Goal: Task Accomplishment & Management: Manage account settings

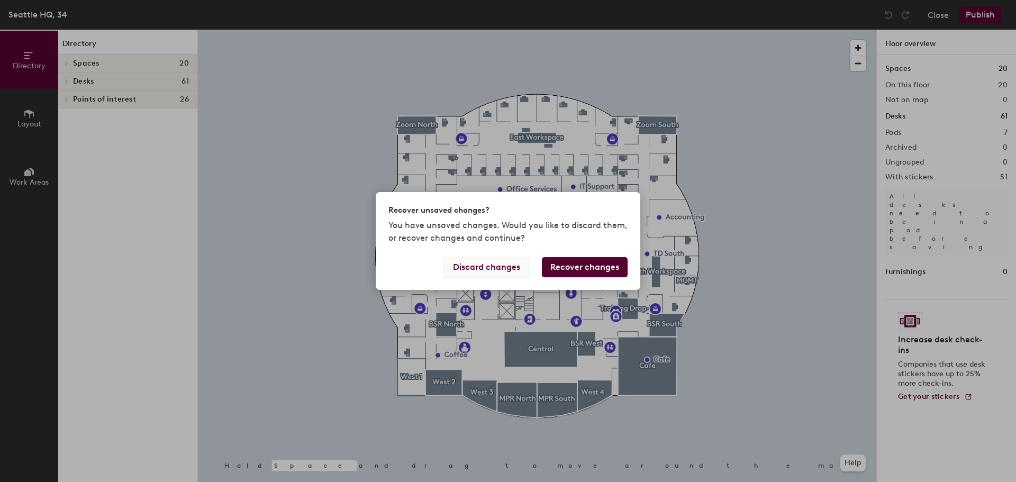
click at [489, 265] on button "Discard changes" at bounding box center [486, 267] width 85 height 20
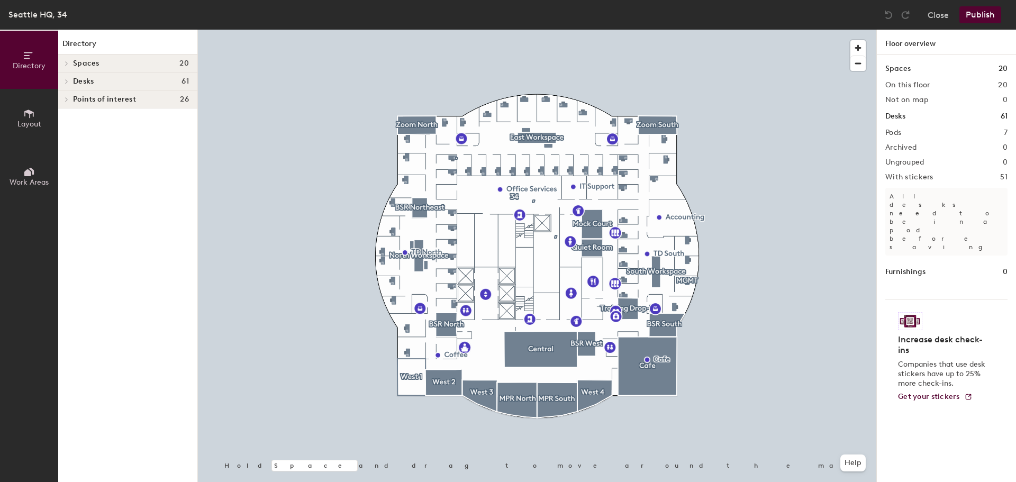
click at [66, 81] on icon at bounding box center [67, 81] width 4 height 5
click at [79, 119] on p "," at bounding box center [131, 118] width 116 height 14
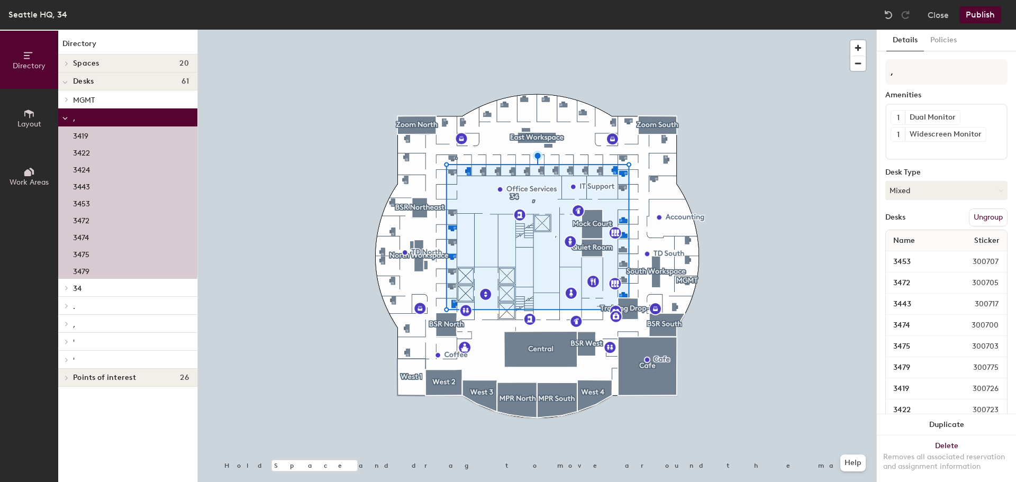
click at [79, 292] on span "34" at bounding box center [77, 288] width 8 height 9
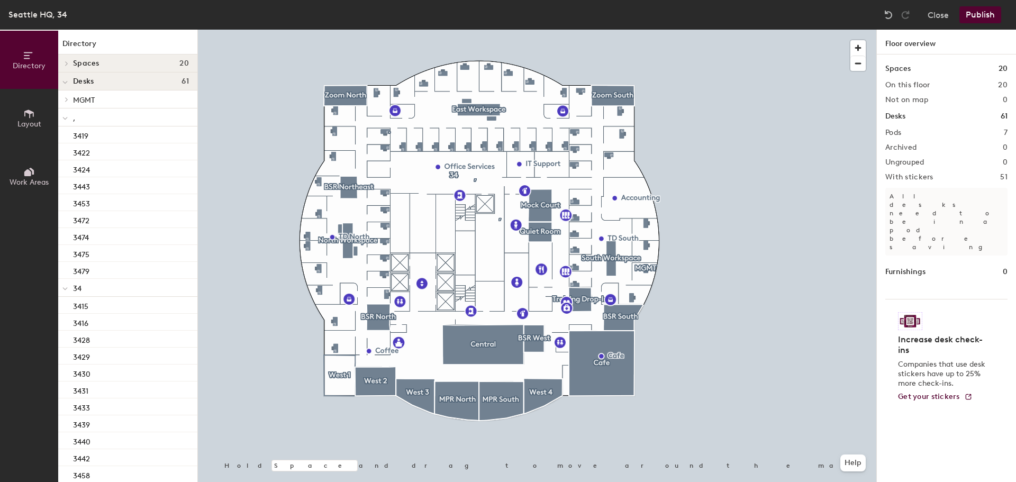
click at [26, 126] on span "Layout" at bounding box center [29, 124] width 24 height 9
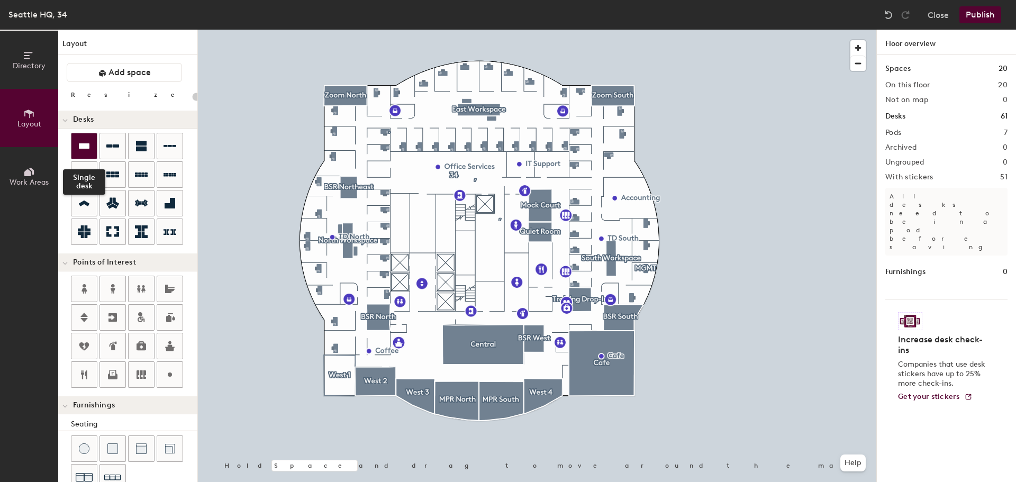
click at [79, 146] on icon at bounding box center [84, 145] width 11 height 5
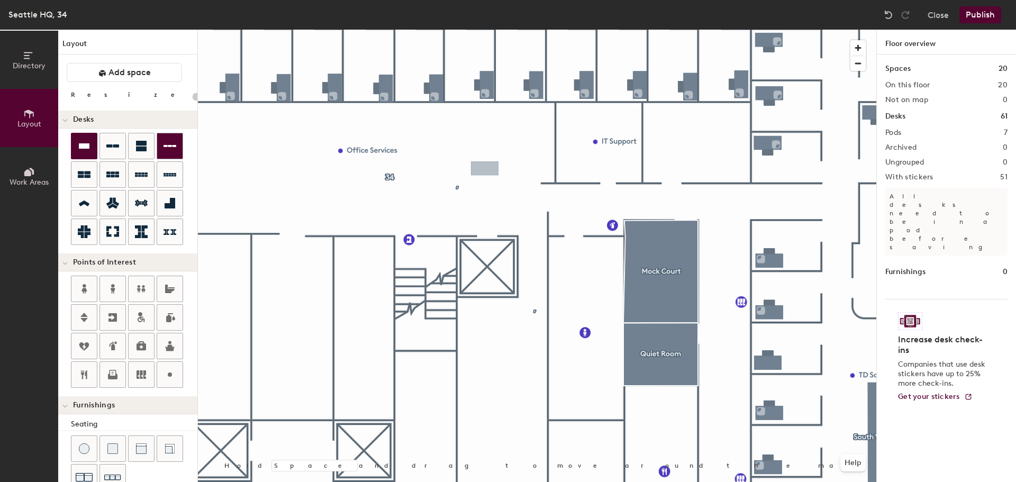
type input "80"
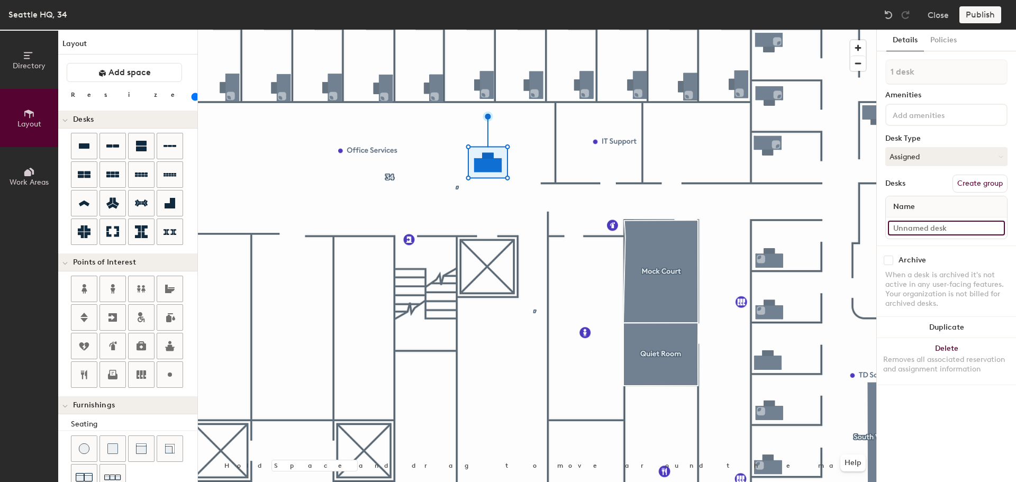
click at [937, 226] on input at bounding box center [946, 228] width 117 height 15
type input "Admin 1"
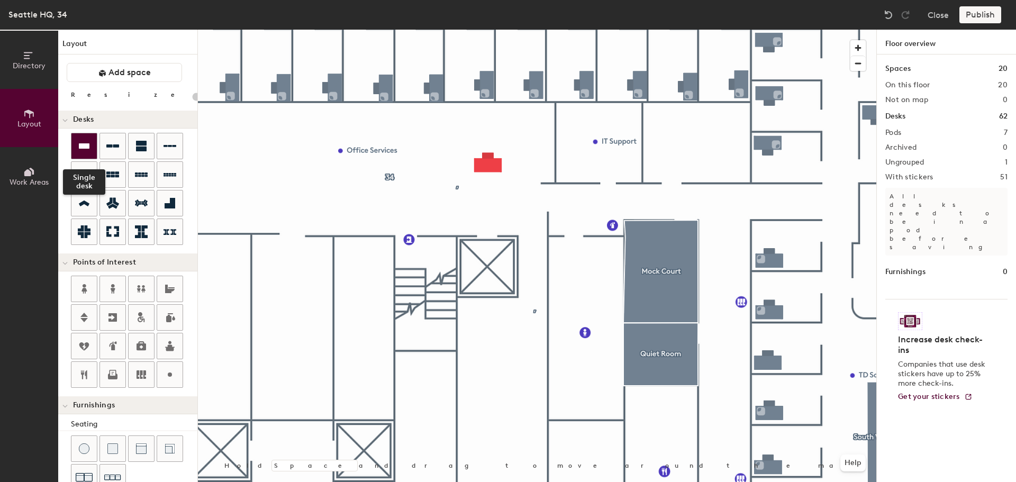
click at [87, 146] on icon at bounding box center [84, 145] width 11 height 5
type input "80"
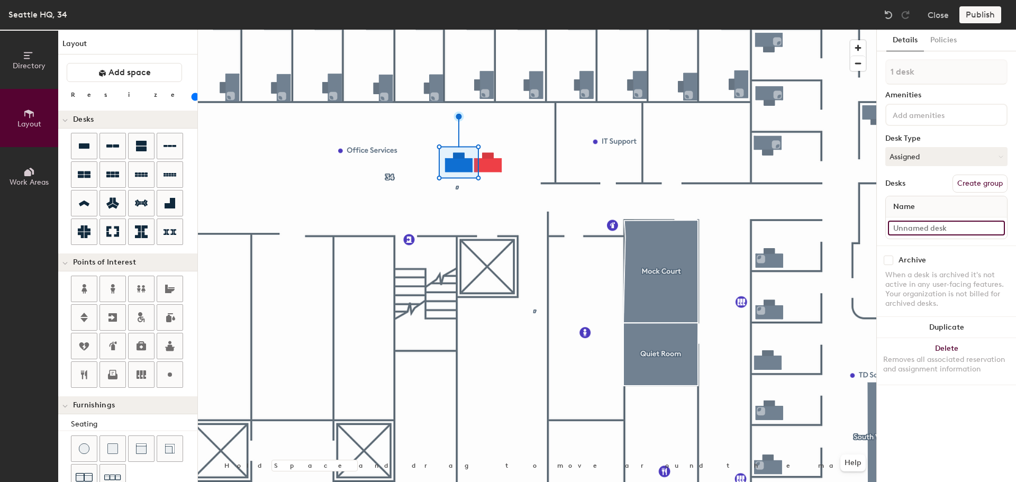
click at [930, 231] on input at bounding box center [946, 228] width 117 height 15
type input "Admin 2"
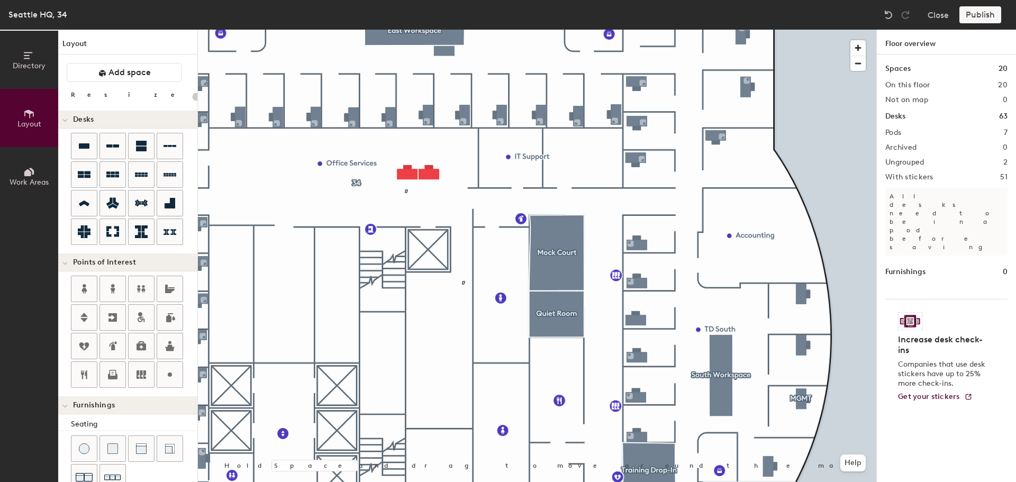
click at [367, 30] on div at bounding box center [537, 30] width 679 height 0
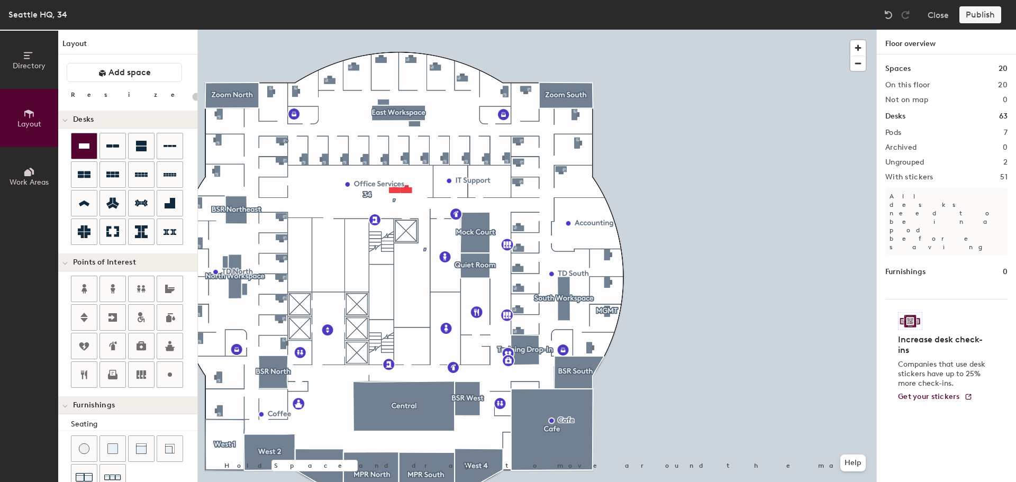
click at [84, 147] on icon at bounding box center [84, 145] width 11 height 5
type input "80"
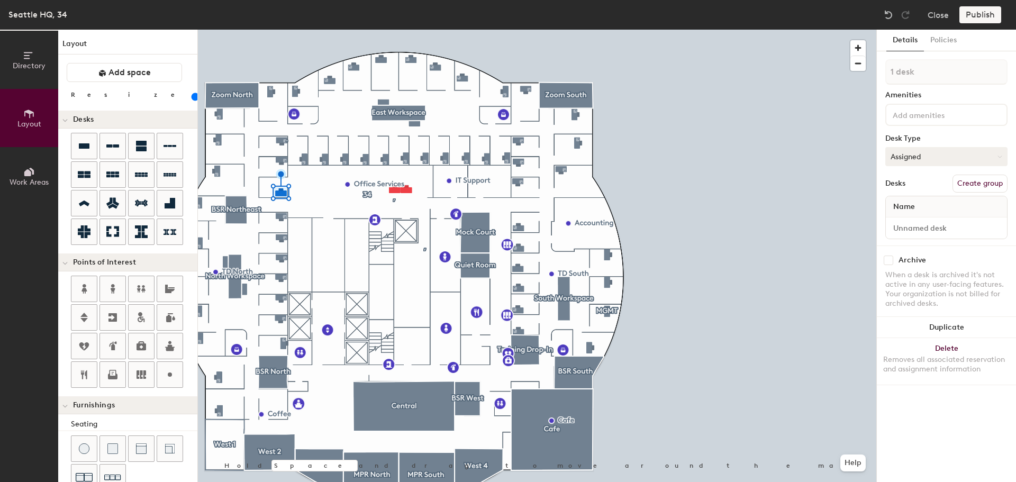
click at [899, 152] on button "Assigned" at bounding box center [946, 156] width 122 height 19
click at [907, 187] on div "Assigned" at bounding box center [939, 190] width 106 height 16
click at [917, 227] on input at bounding box center [946, 228] width 117 height 15
type input "3435"
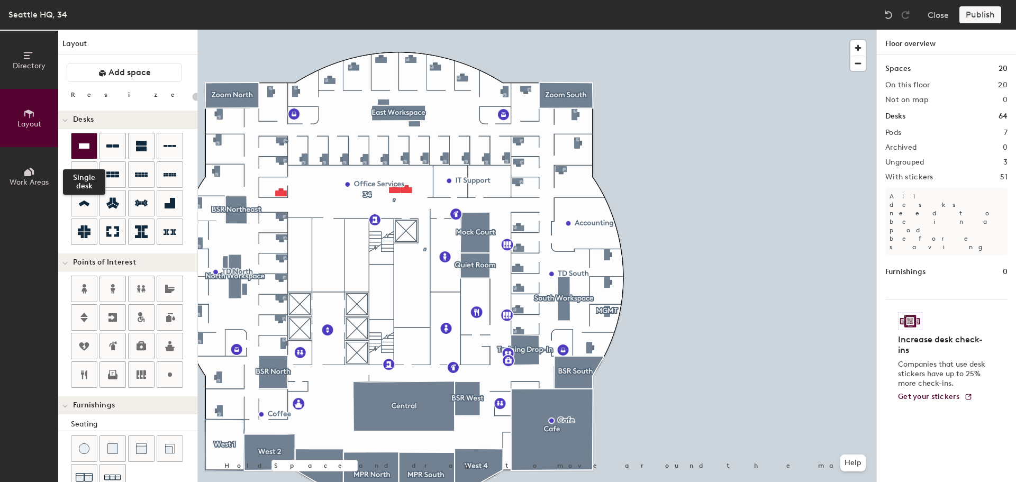
click at [83, 142] on icon at bounding box center [84, 146] width 13 height 13
type input "80"
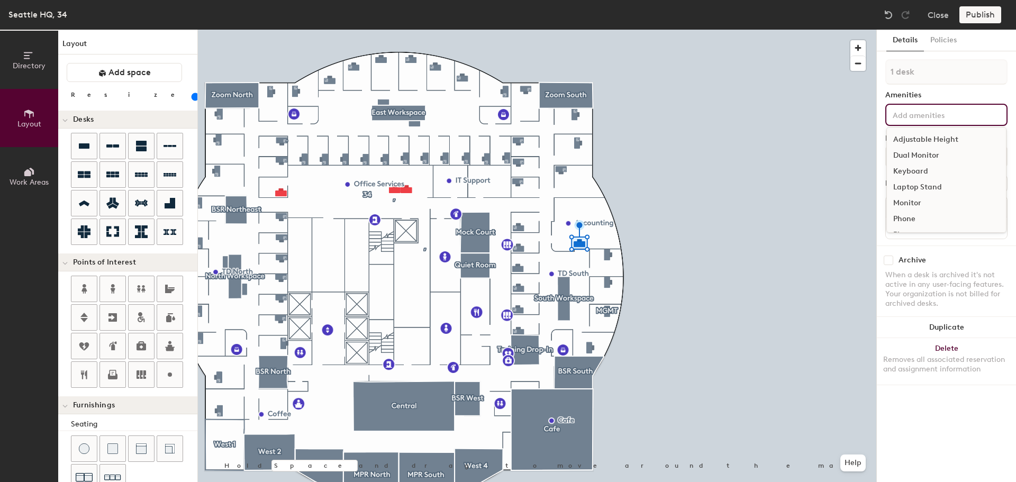
click at [926, 120] on input at bounding box center [938, 114] width 95 height 13
type input "Accounting 1"
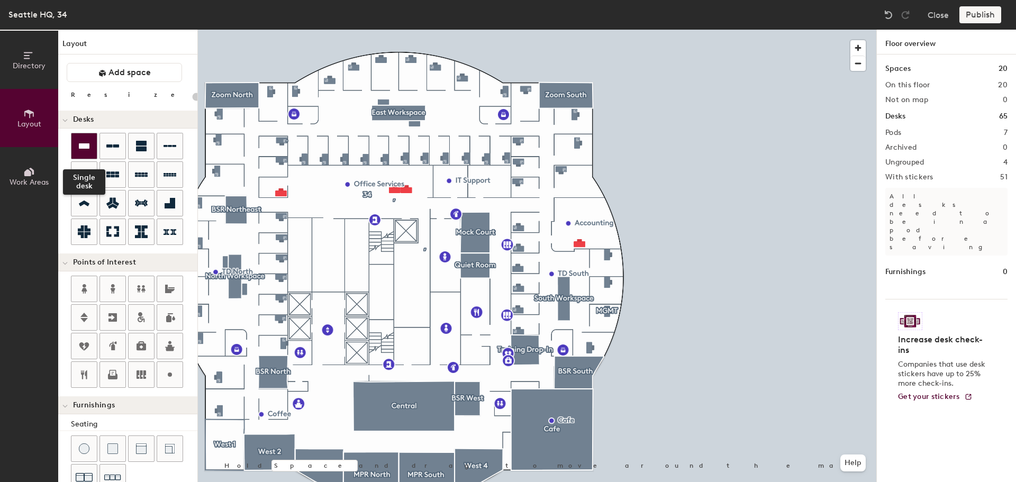
click at [77, 147] on div at bounding box center [83, 145] width 25 height 25
type input "80"
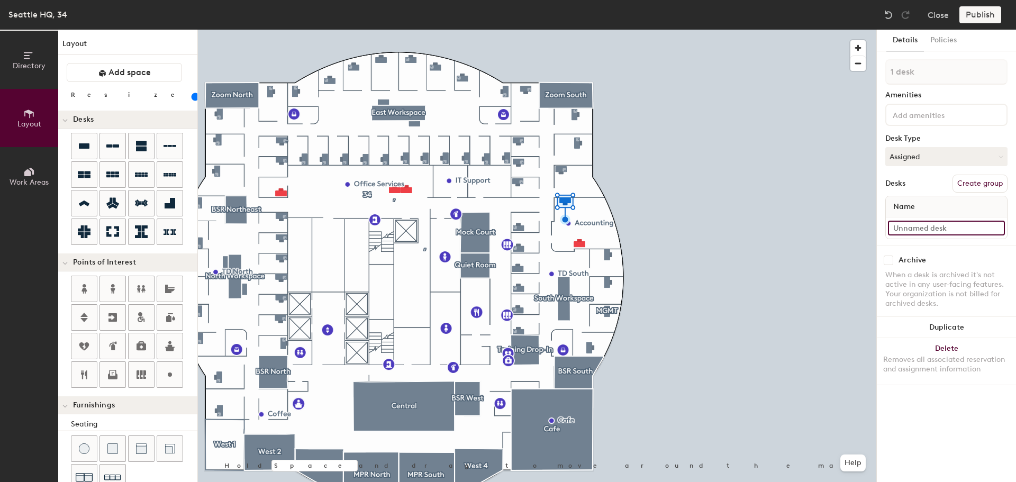
click at [928, 228] on input at bounding box center [946, 228] width 117 height 15
type input "Accounting 2"
click at [75, 147] on div at bounding box center [83, 145] width 25 height 25
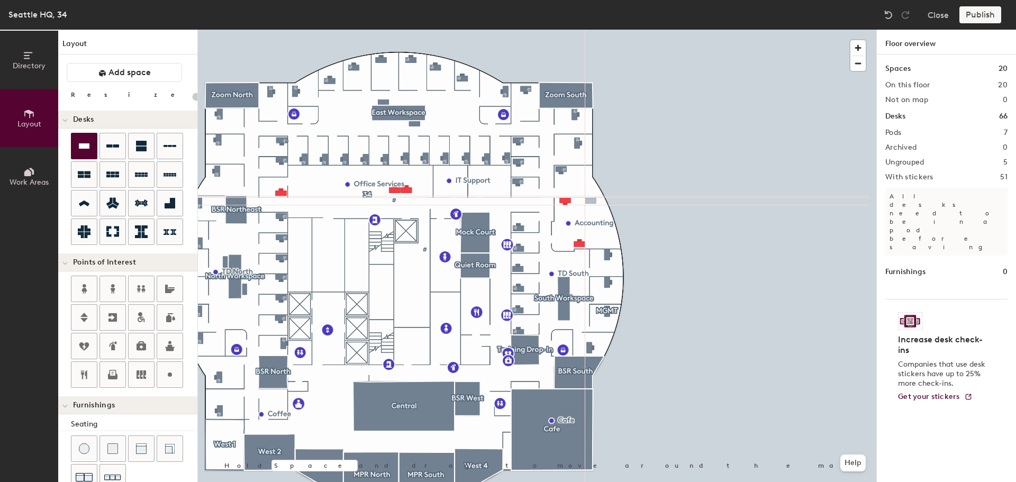
type input "80"
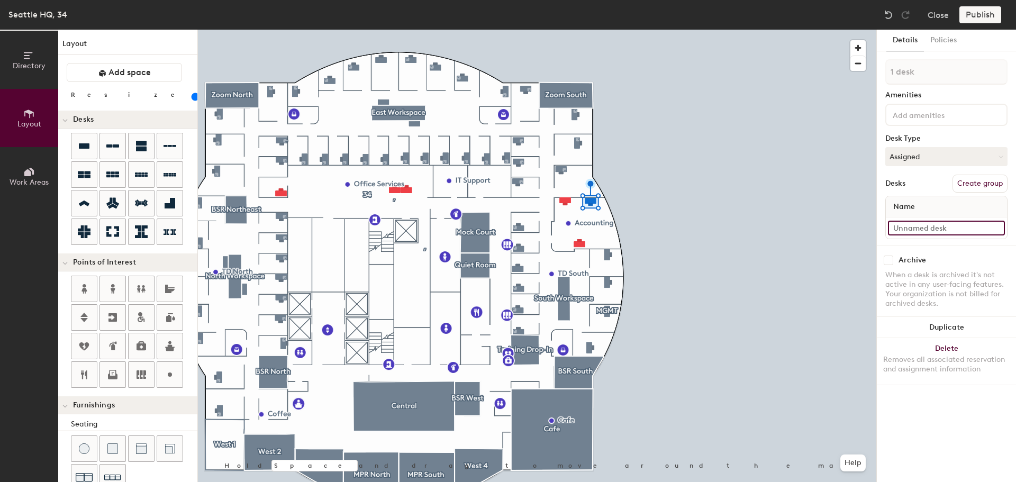
click at [922, 228] on input at bounding box center [946, 228] width 117 height 15
type input "Accounting 3"
click at [82, 146] on icon at bounding box center [84, 145] width 11 height 5
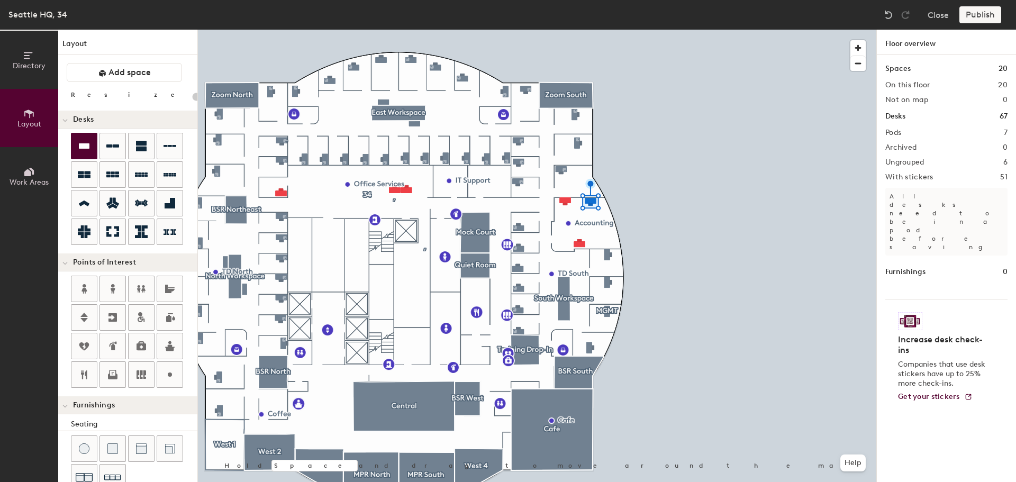
type input "80"
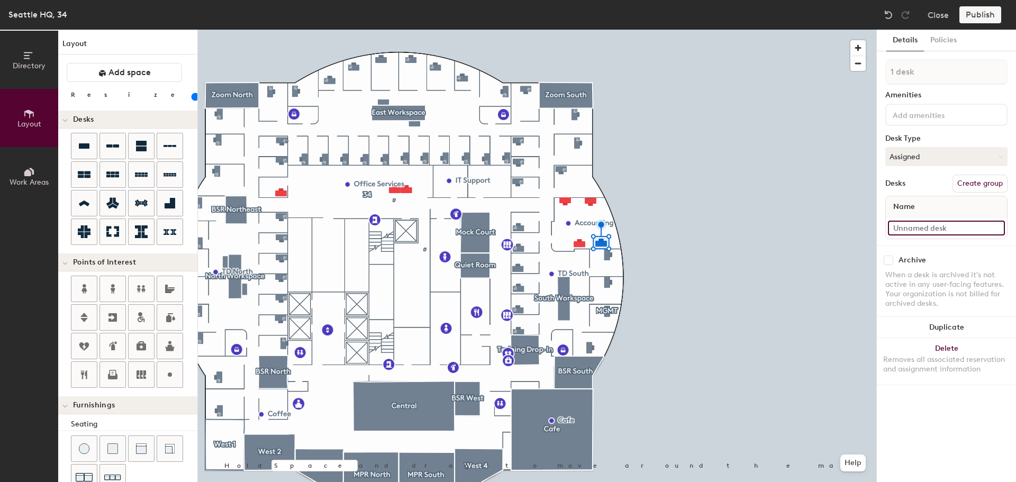
click at [931, 230] on input at bounding box center [946, 228] width 117 height 15
type input "Accounting 4"
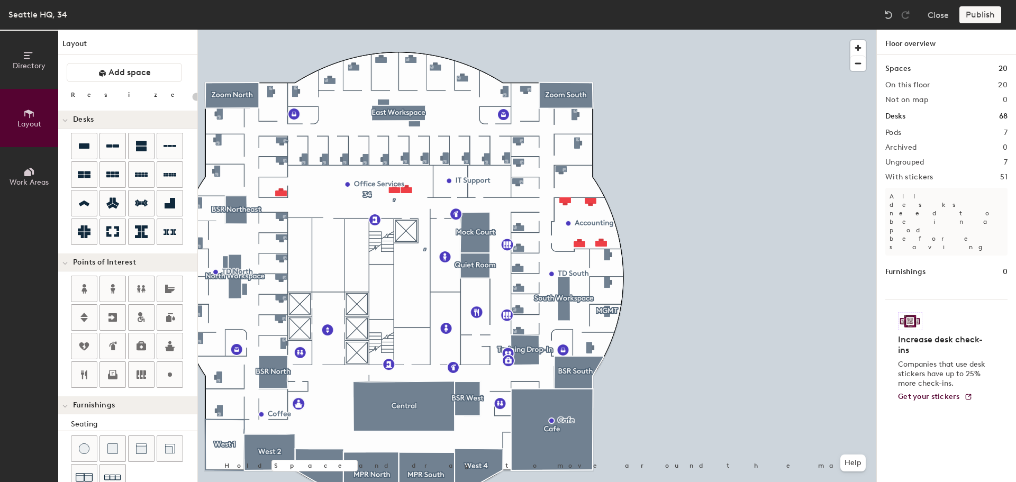
type input "20"
click at [23, 70] on span "Directory" at bounding box center [29, 65] width 33 height 9
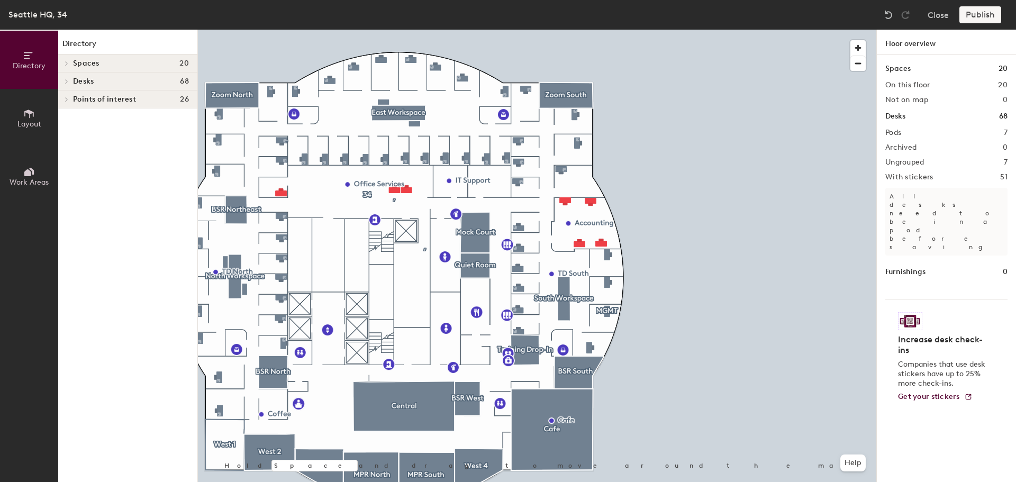
click at [70, 83] on div at bounding box center [66, 81] width 12 height 5
click at [66, 152] on icon at bounding box center [67, 153] width 2 height 4
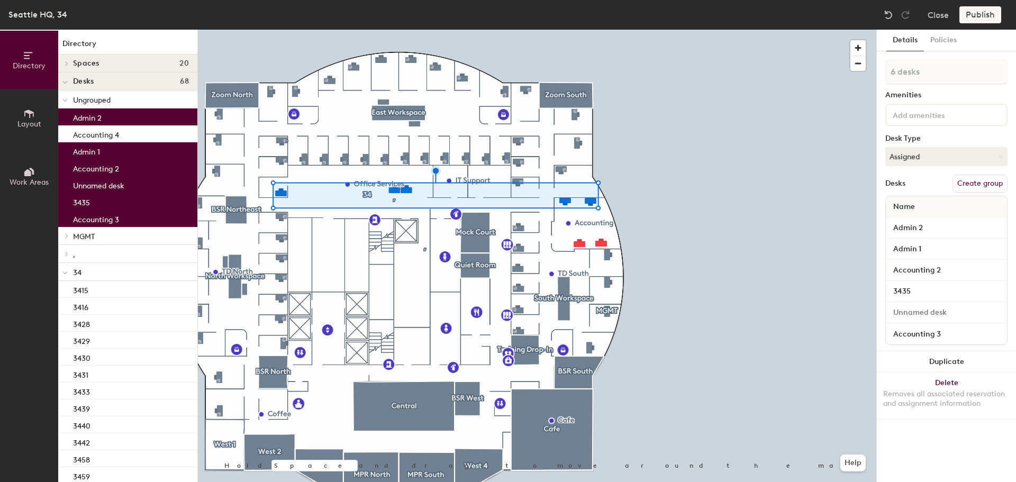
type input "7 desks"
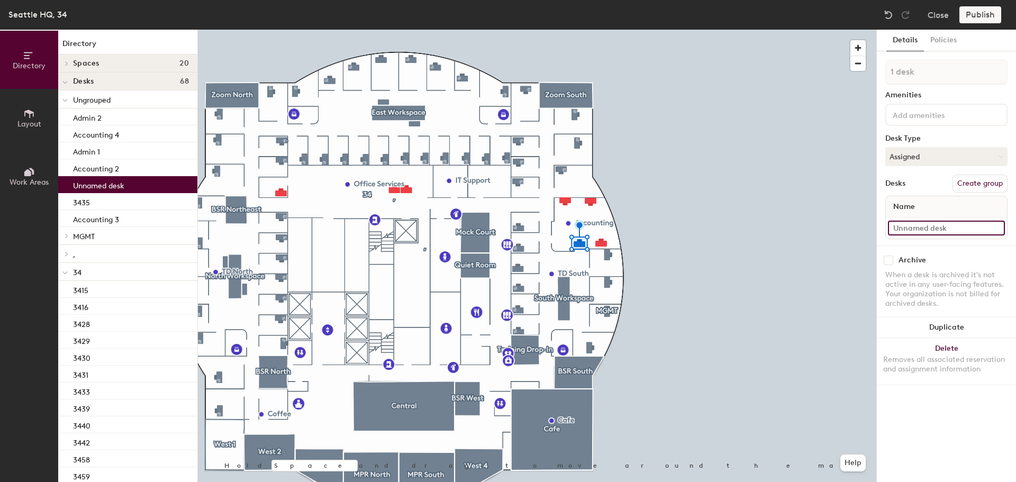
click at [913, 232] on input at bounding box center [946, 228] width 117 height 15
type input "Accounting 1"
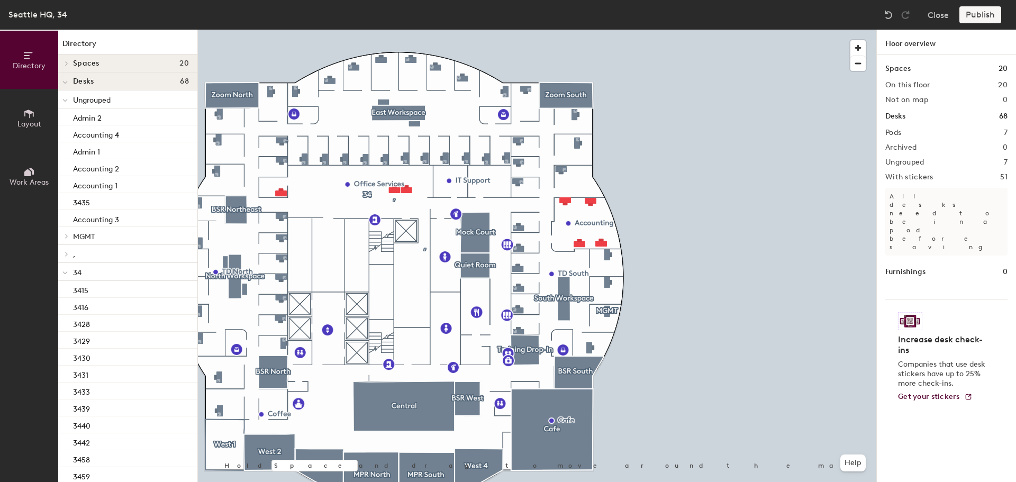
click at [79, 269] on span "34" at bounding box center [77, 272] width 8 height 9
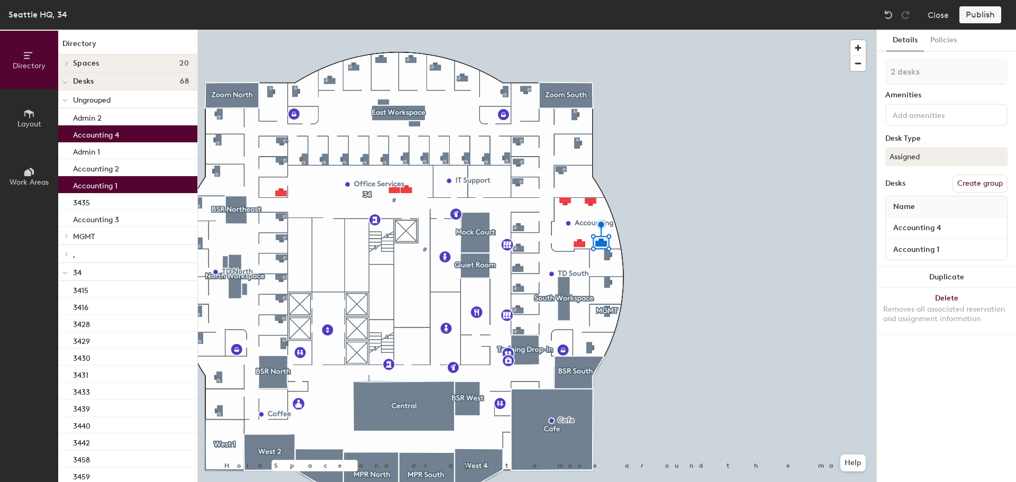
type input "3 desks"
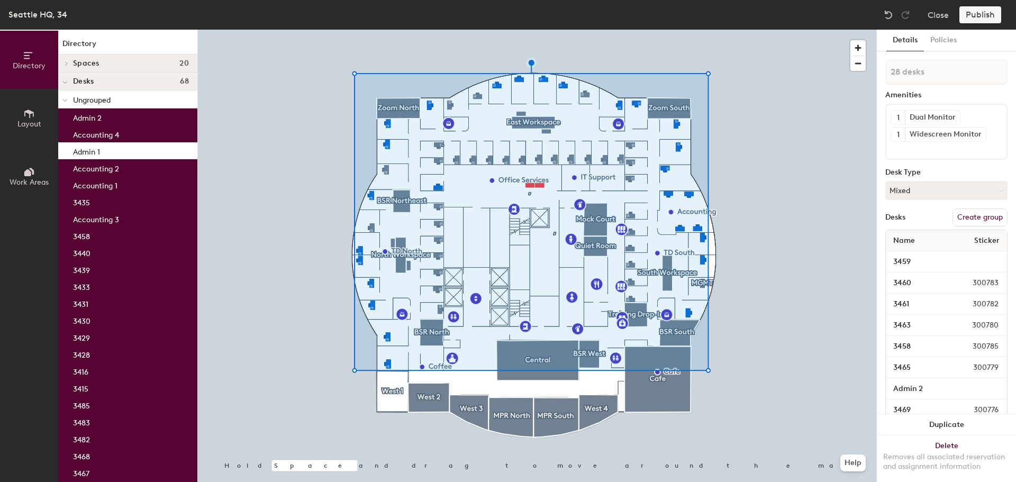
type input "29 desks"
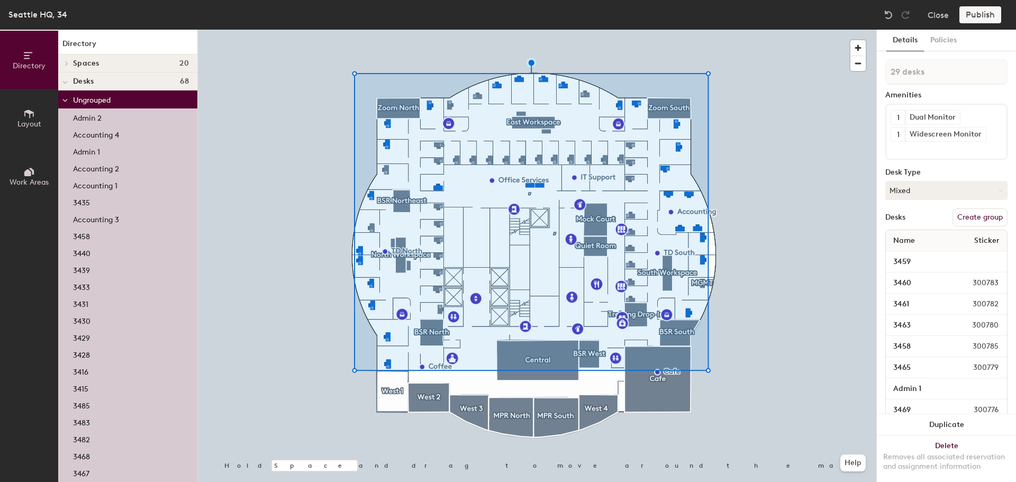
click at [981, 215] on button "Create group" at bounding box center [980, 218] width 55 height 18
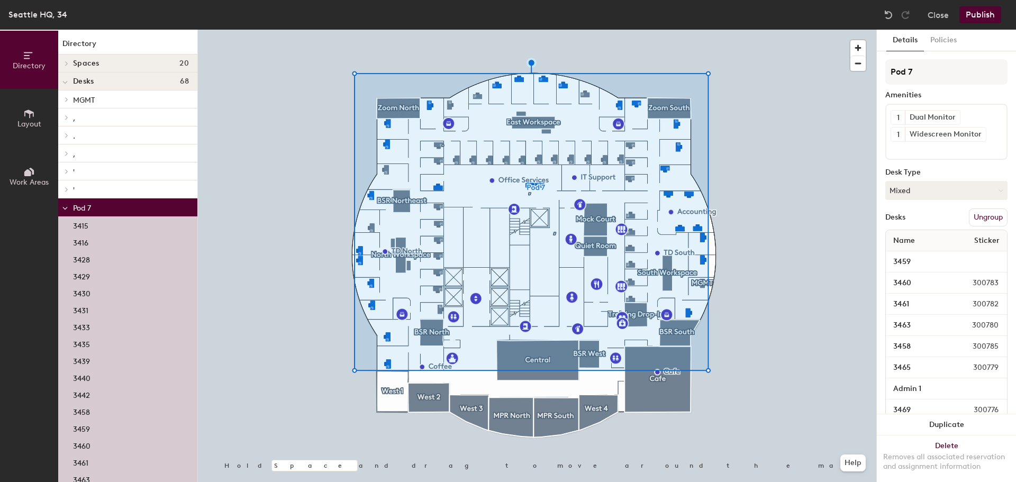
click at [717, 65] on div "Directory Layout Work Areas Directory Spaces 20 BSR Northeast BSR North BSR Sou…" at bounding box center [508, 256] width 1016 height 453
type input "34"
click at [995, 46] on div "Details Policies" at bounding box center [946, 41] width 139 height 22
click at [975, 14] on button "Publish" at bounding box center [981, 14] width 42 height 17
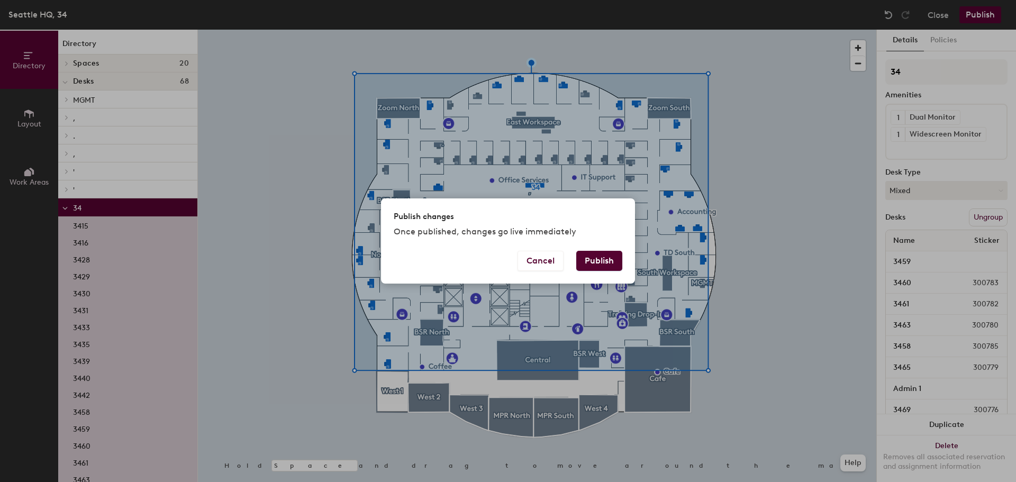
click at [601, 263] on button "Publish" at bounding box center [599, 261] width 46 height 20
